Goal: Find specific page/section: Find specific page/section

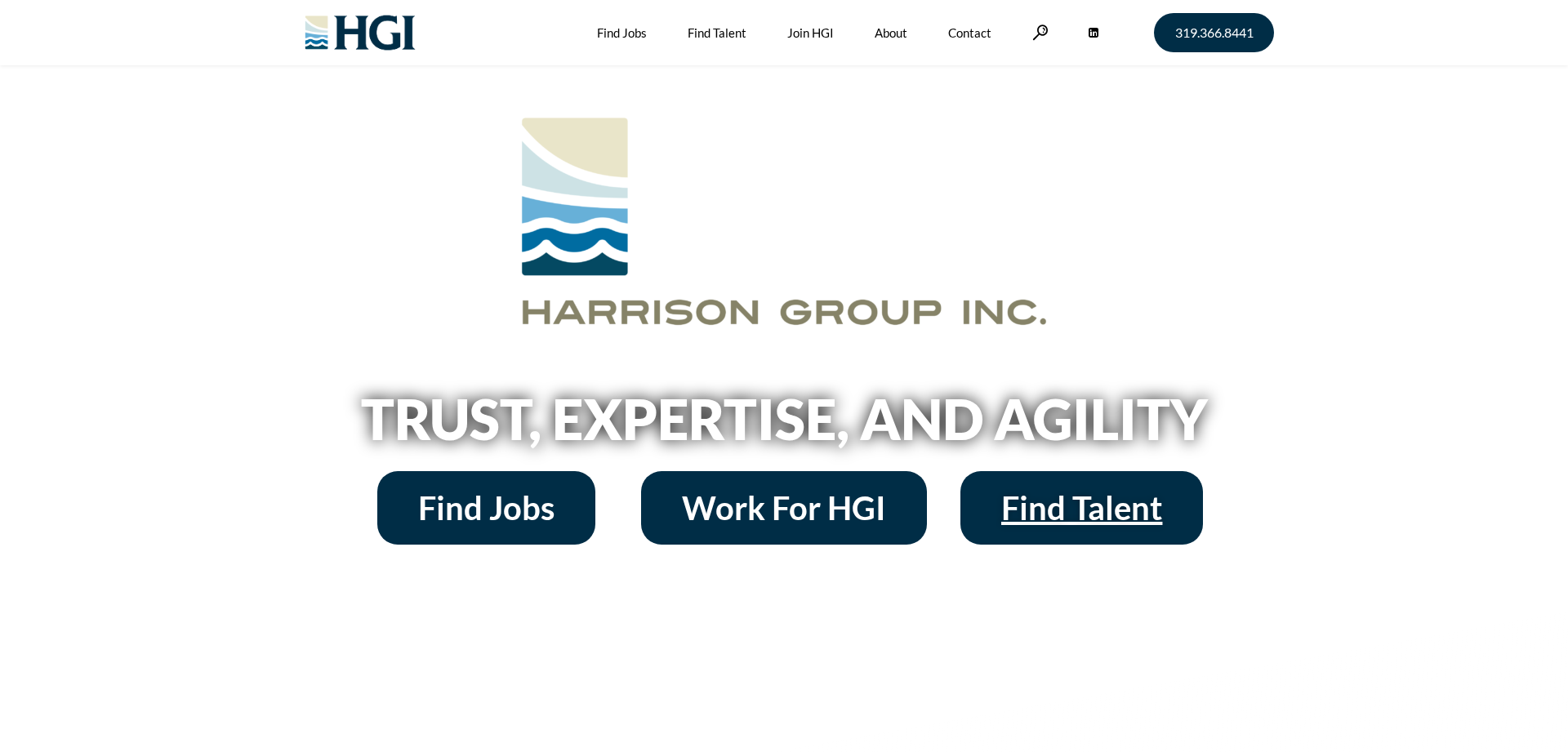
click at [1079, 512] on span "Find Talent" at bounding box center [1082, 508] width 161 height 32
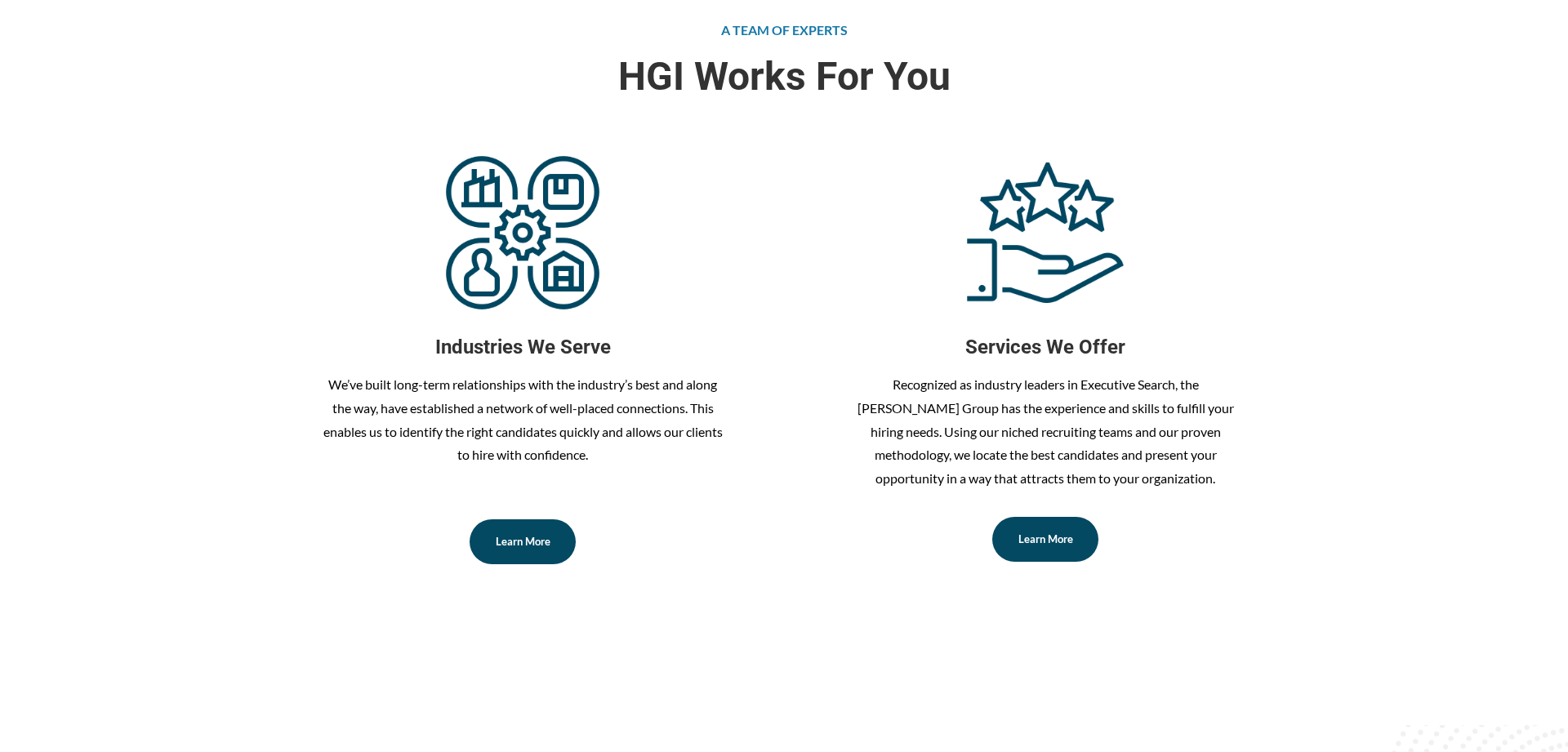
scroll to position [666, 0]
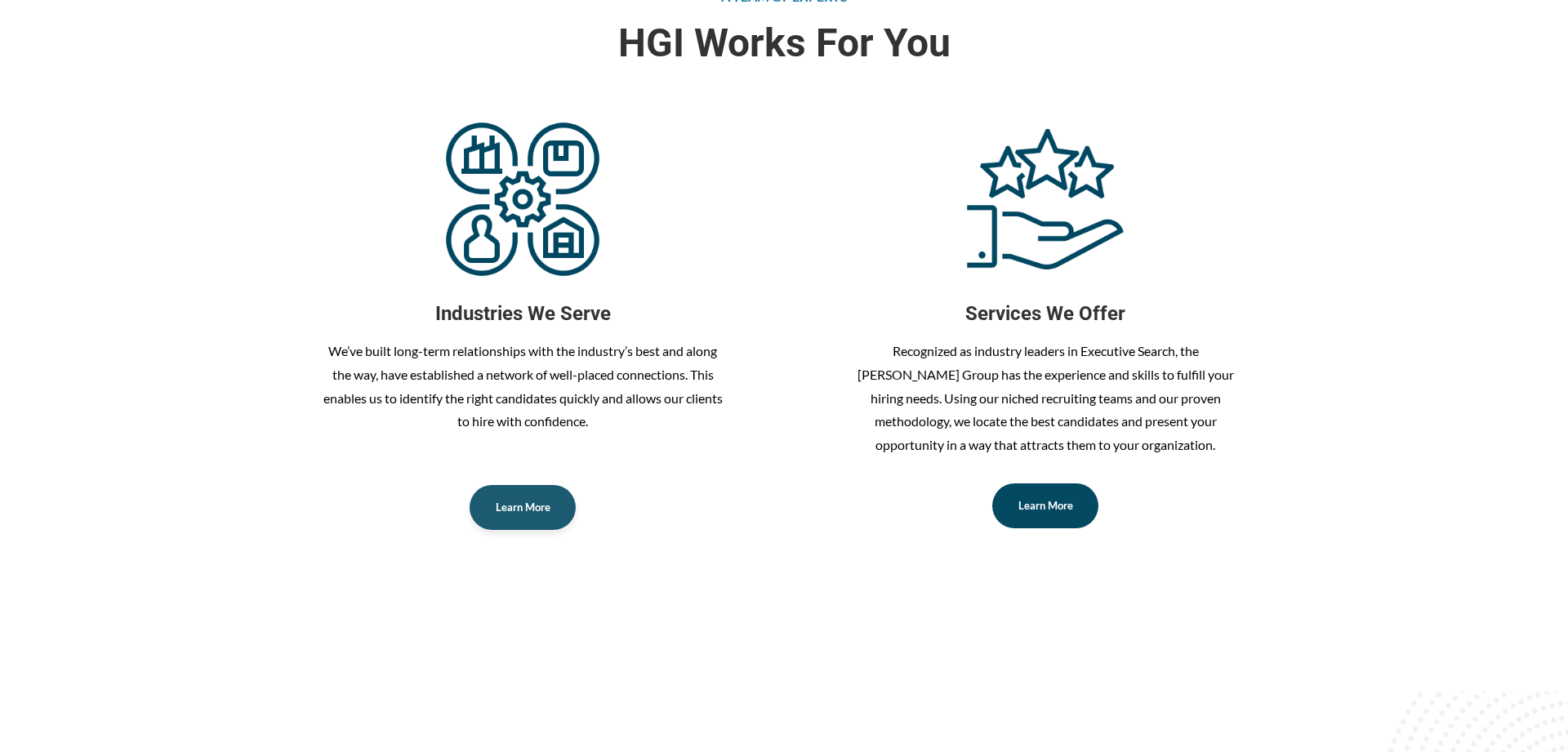
click at [532, 507] on span "Learn More" at bounding box center [523, 507] width 55 height 10
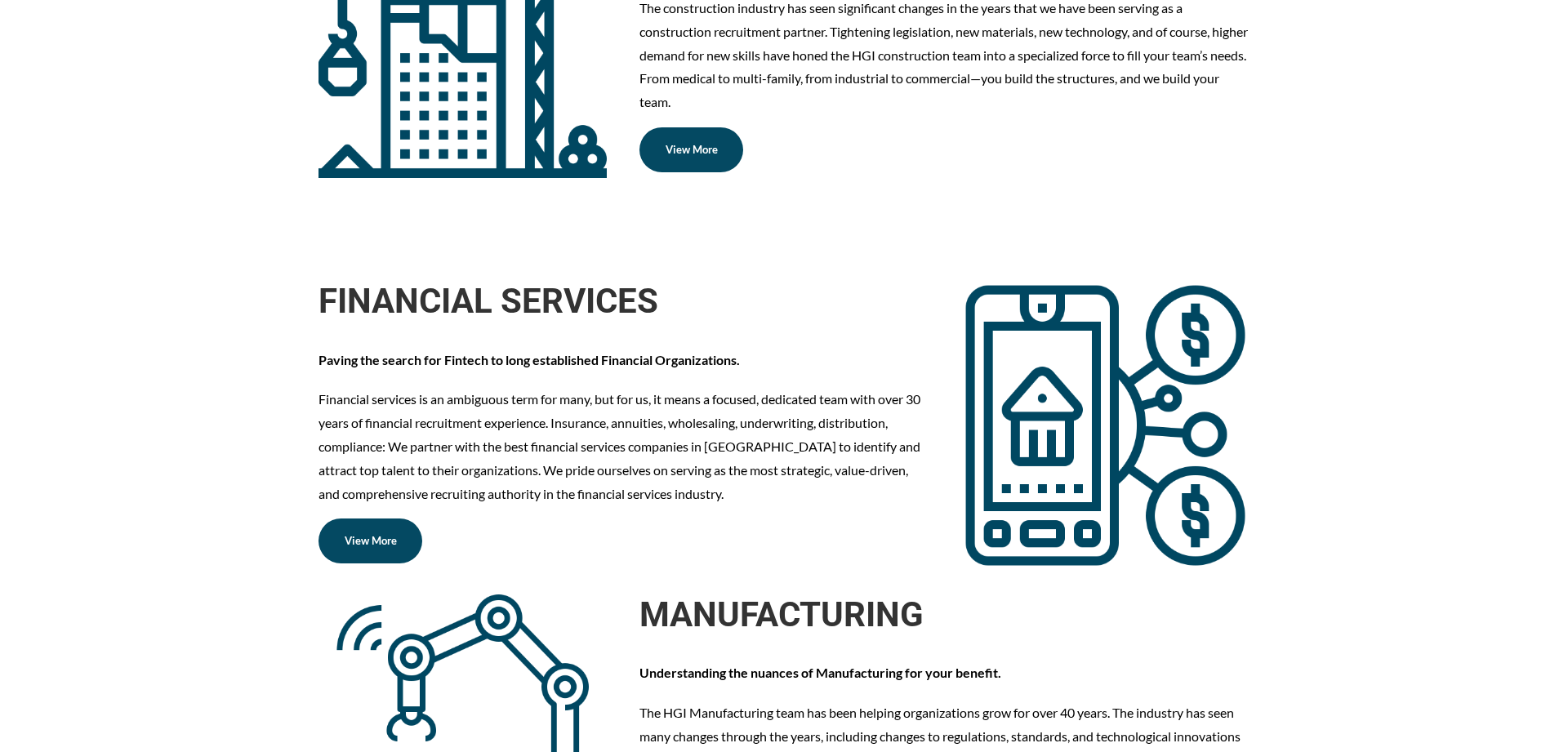
scroll to position [1582, 0]
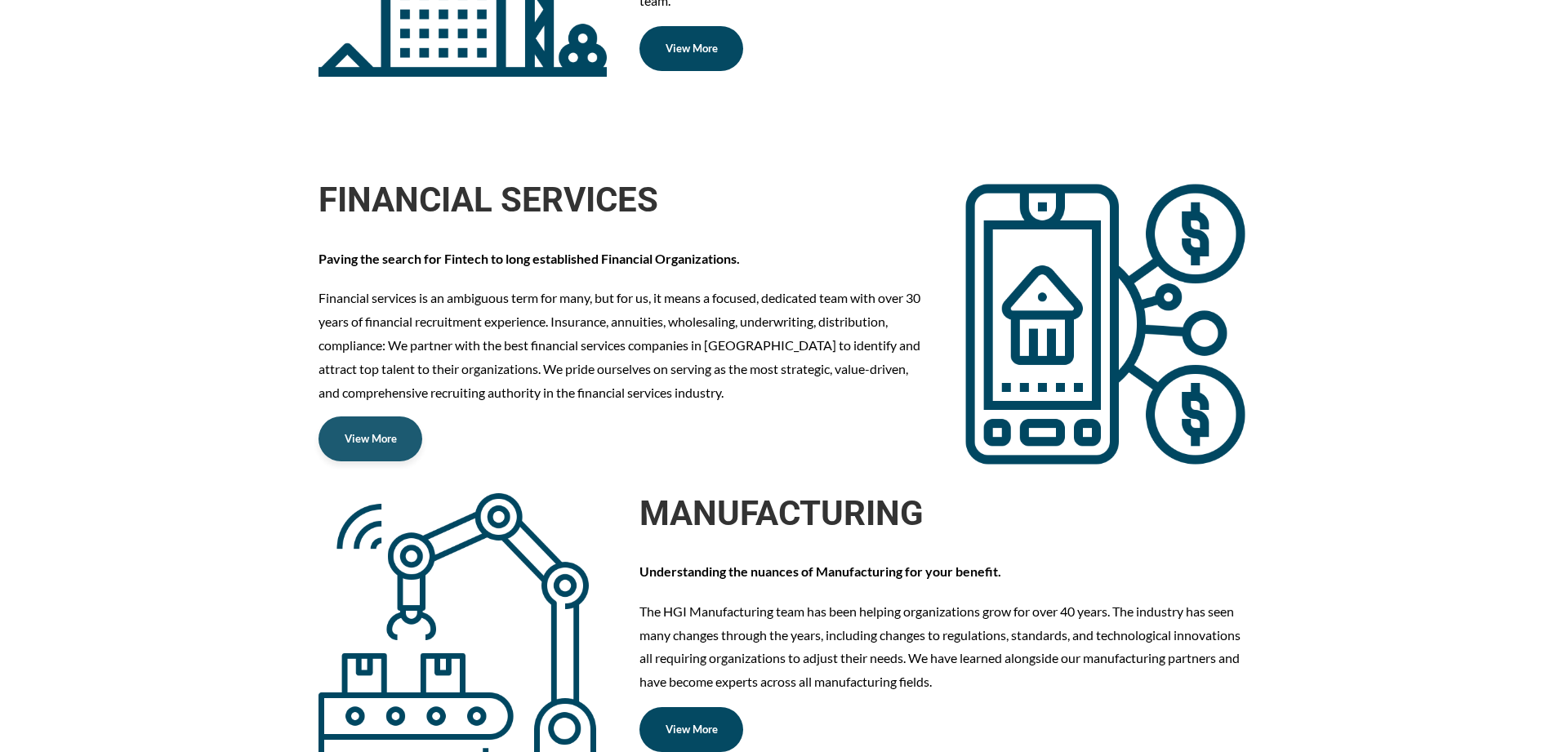
click at [374, 435] on span "View More" at bounding box center [370, 439] width 52 height 10
